Goal: Information Seeking & Learning: Learn about a topic

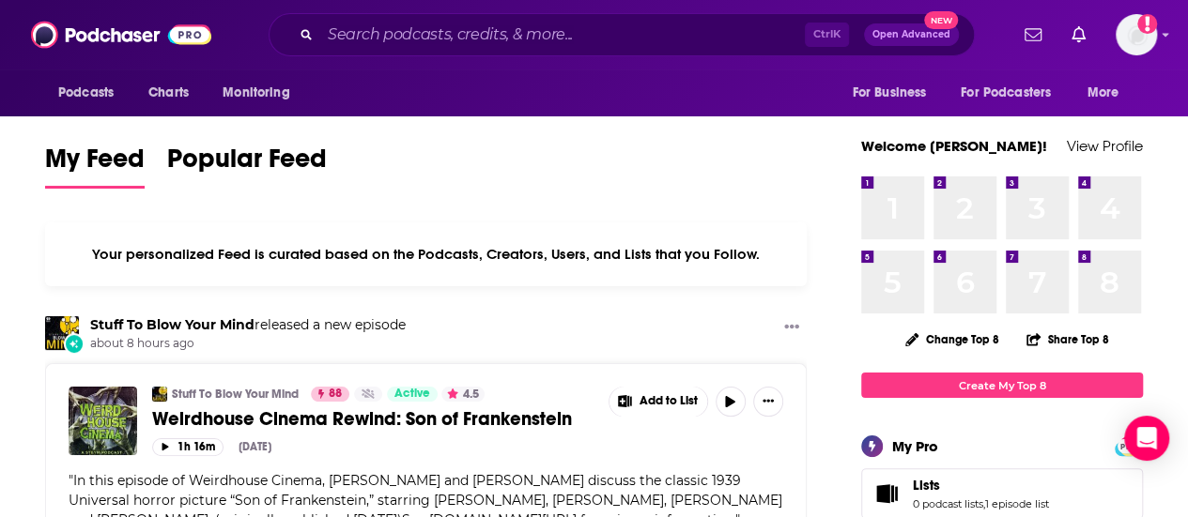
click at [527, 20] on div "Ctrl K Open Advanced New" at bounding box center [622, 34] width 706 height 43
click at [505, 33] on input "Search podcasts, credits, & more..." at bounding box center [562, 35] width 485 height 30
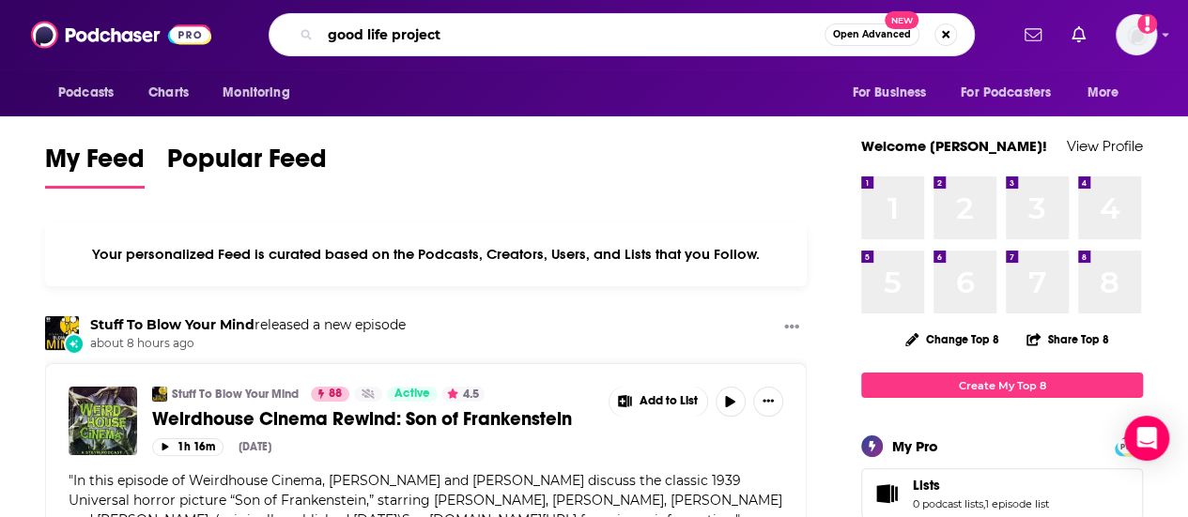
type input "good life project"
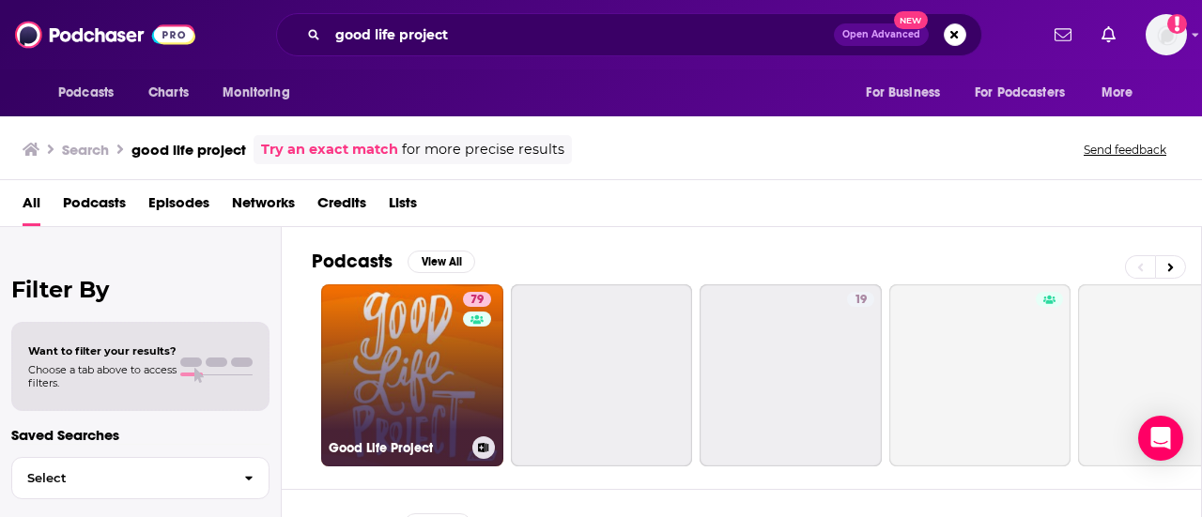
click at [383, 357] on link "79 Good Life Project" at bounding box center [412, 376] width 182 height 182
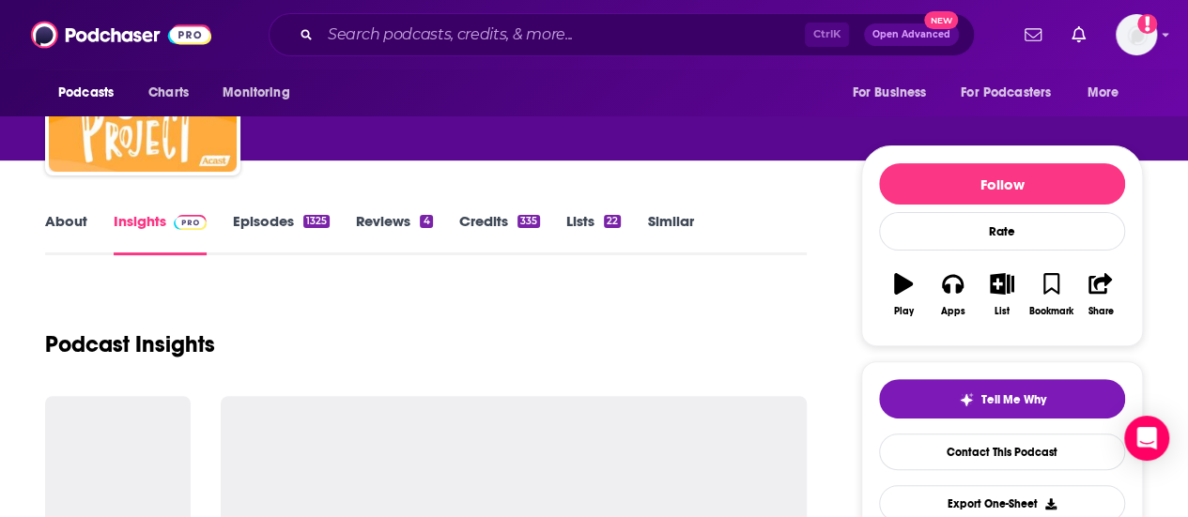
scroll to position [376, 0]
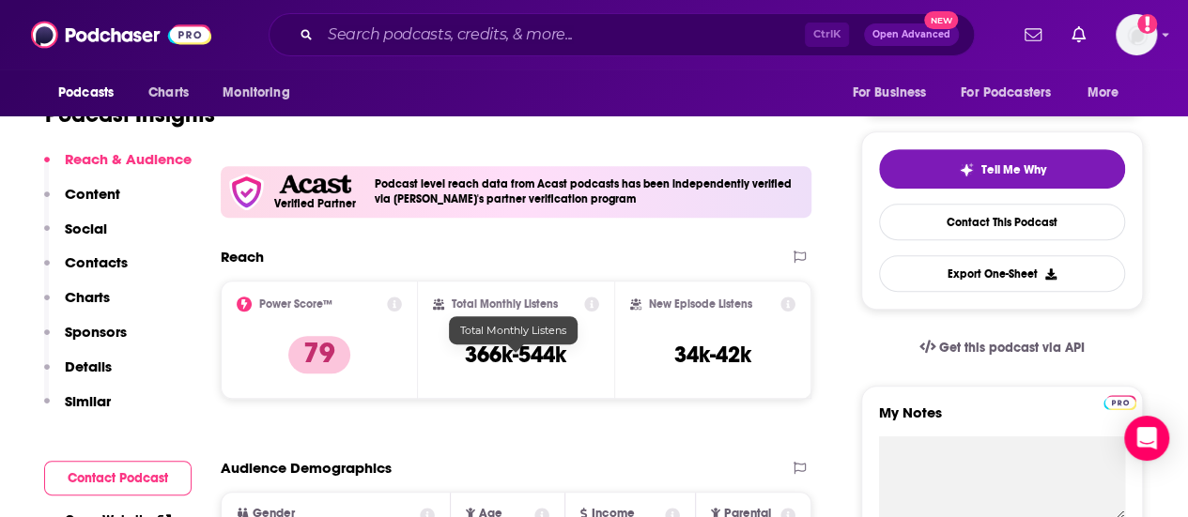
click at [509, 360] on h3 "366k-544k" at bounding box center [515, 355] width 101 height 28
